Goal: Entertainment & Leisure: Consume media (video, audio)

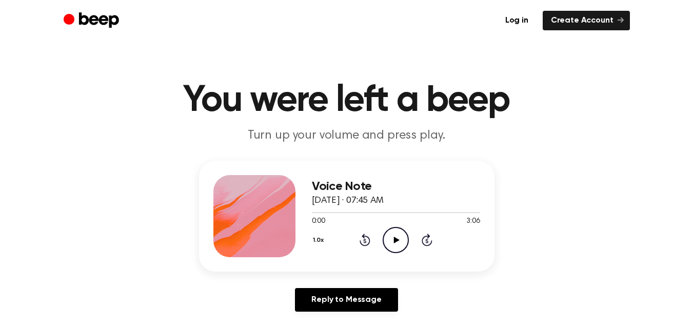
click at [397, 238] on icon at bounding box center [397, 239] width 6 height 7
click at [397, 234] on icon "Play Audio" at bounding box center [396, 240] width 26 height 26
click at [396, 235] on icon "Play Audio" at bounding box center [396, 240] width 26 height 26
click at [400, 233] on icon "Play Audio" at bounding box center [396, 240] width 26 height 26
click at [395, 235] on icon "Play Audio" at bounding box center [396, 240] width 26 height 26
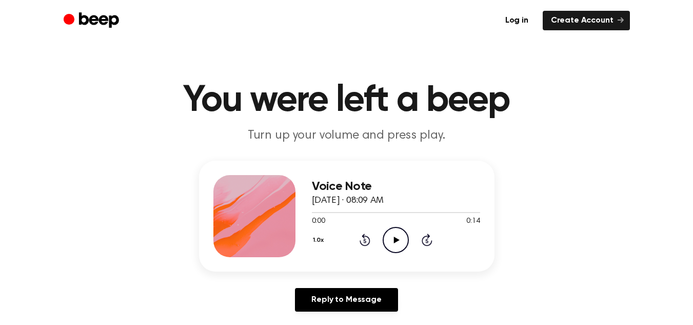
click at [394, 240] on icon at bounding box center [397, 239] width 6 height 7
click at [404, 237] on icon "Play Audio" at bounding box center [396, 240] width 26 height 26
click at [398, 239] on icon at bounding box center [397, 239] width 6 height 7
click at [388, 227] on icon "Play Audio" at bounding box center [396, 240] width 26 height 26
click at [390, 247] on icon "Play Audio" at bounding box center [396, 240] width 26 height 26
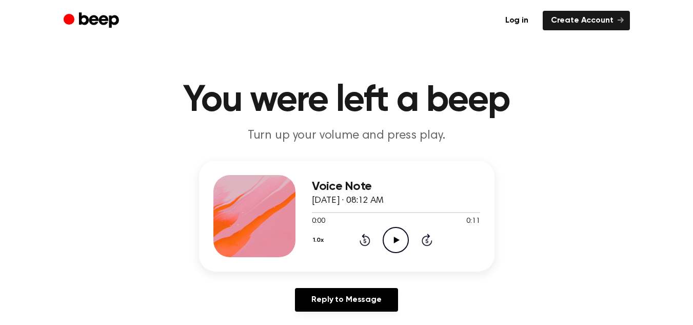
click at [397, 245] on icon "Play Audio" at bounding box center [396, 240] width 26 height 26
click at [394, 241] on icon at bounding box center [397, 239] width 6 height 7
click at [400, 239] on icon "Play Audio" at bounding box center [396, 240] width 26 height 26
click at [390, 237] on icon "Play Audio" at bounding box center [396, 240] width 26 height 26
click at [397, 241] on icon at bounding box center [397, 239] width 6 height 7
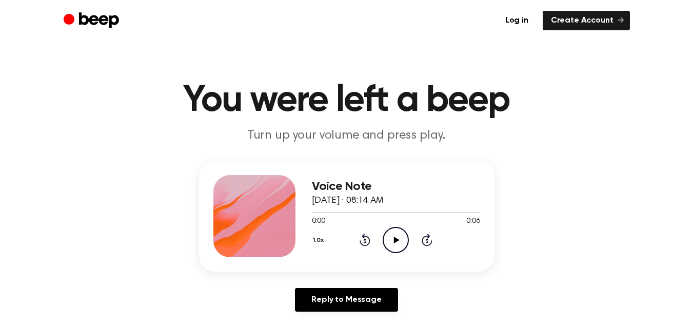
click at [397, 241] on icon at bounding box center [397, 239] width 6 height 7
